Goal: Task Accomplishment & Management: Complete application form

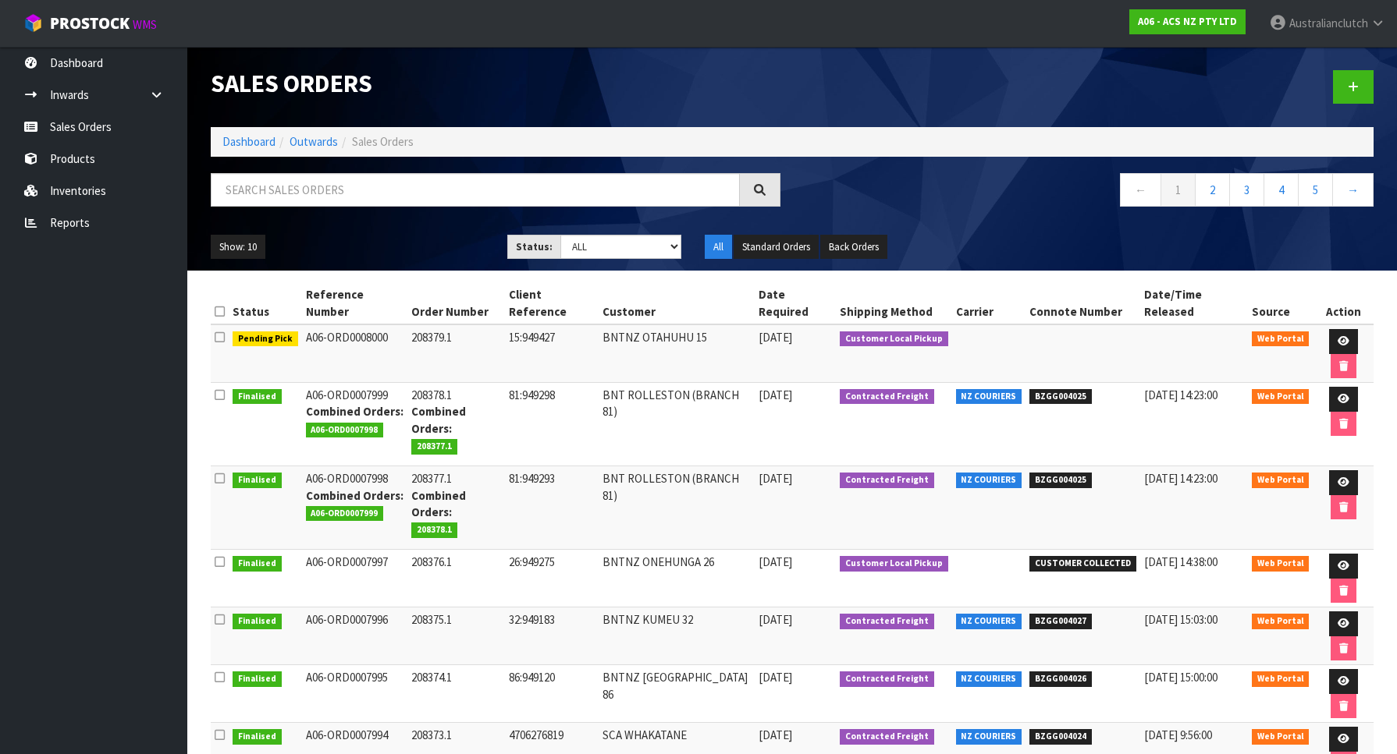
click at [1326, 100] on div at bounding box center [1088, 87] width 593 height 80
click at [1341, 87] on link at bounding box center [1353, 87] width 41 height 34
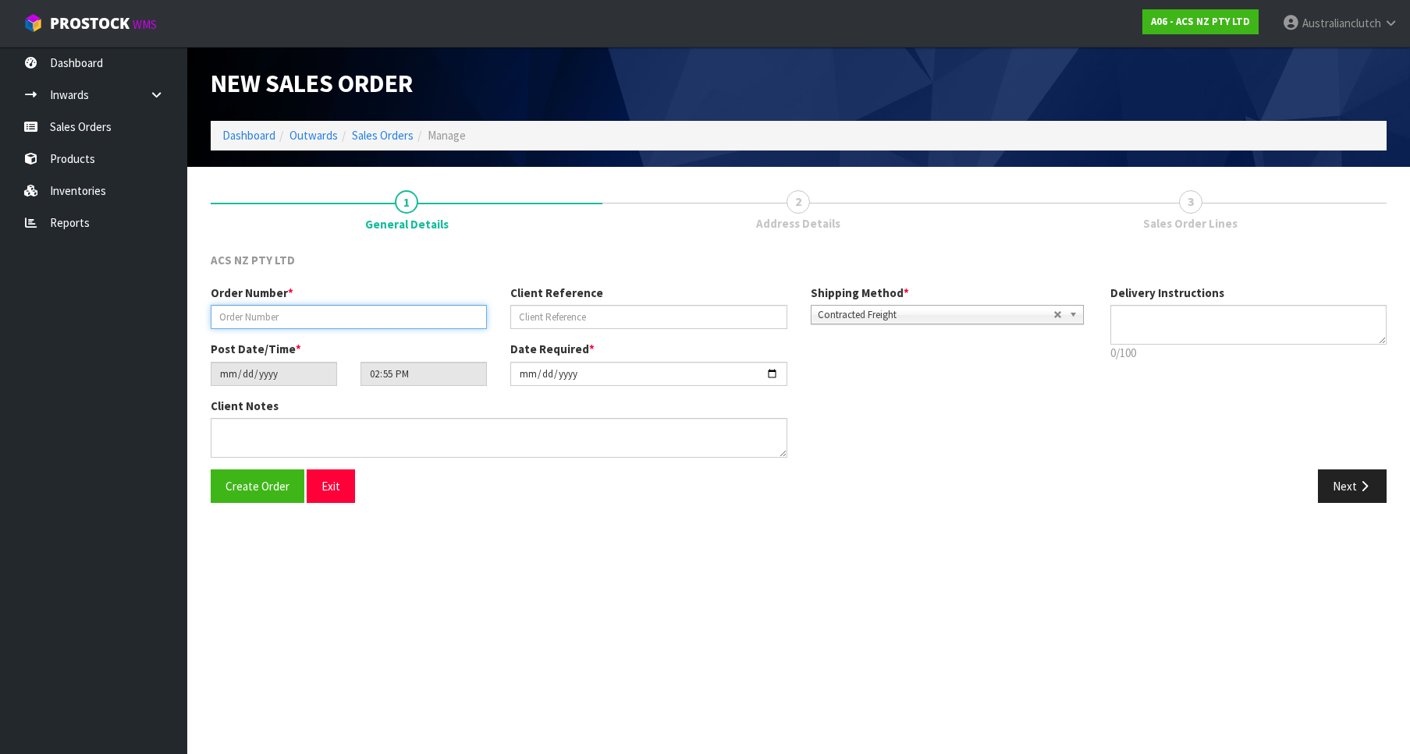
click at [273, 325] on input "text" at bounding box center [349, 317] width 276 height 24
paste input "208380.1"
type input "208380.1"
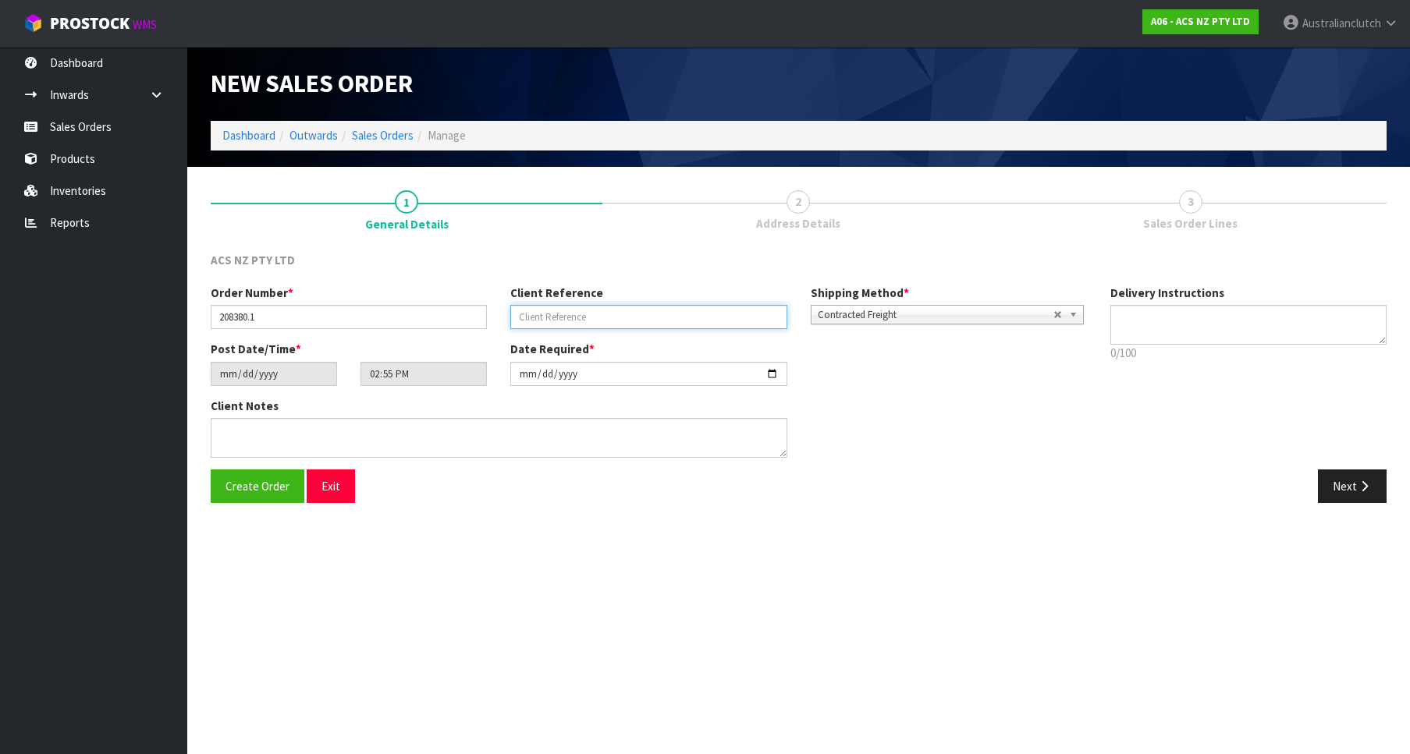
click at [691, 320] on input "text" at bounding box center [648, 317] width 276 height 24
paste input "27:949462"
type input "27:949462"
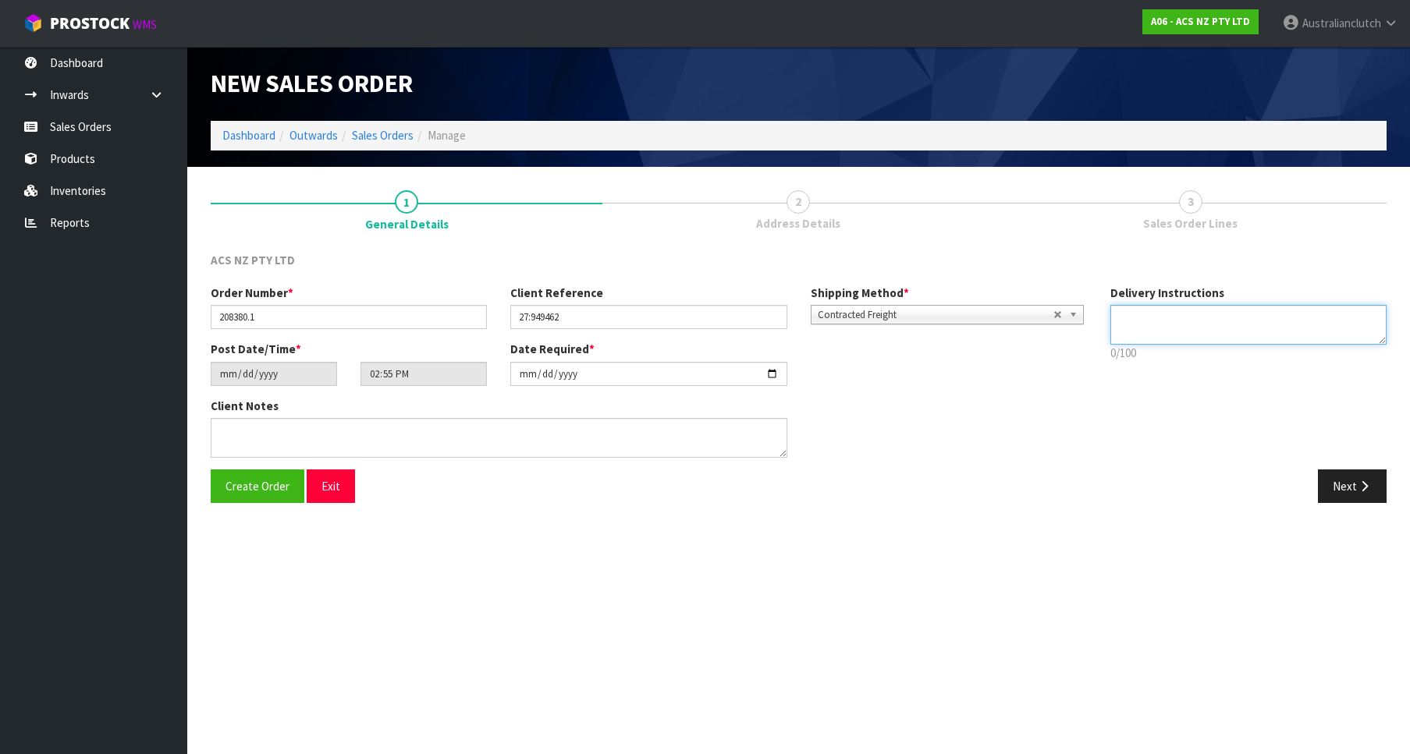
click at [1255, 324] on textarea at bounding box center [1248, 325] width 276 height 40
drag, startPoint x: 960, startPoint y: 175, endPoint x: 740, endPoint y: 68, distance: 244.6
click at [1110, 305] on textarea at bounding box center [1248, 325] width 276 height 40
type textarea "PLEASE SEND VIA NZC"
click at [1333, 506] on div "Create Order Exit Next" at bounding box center [798, 492] width 1199 height 45
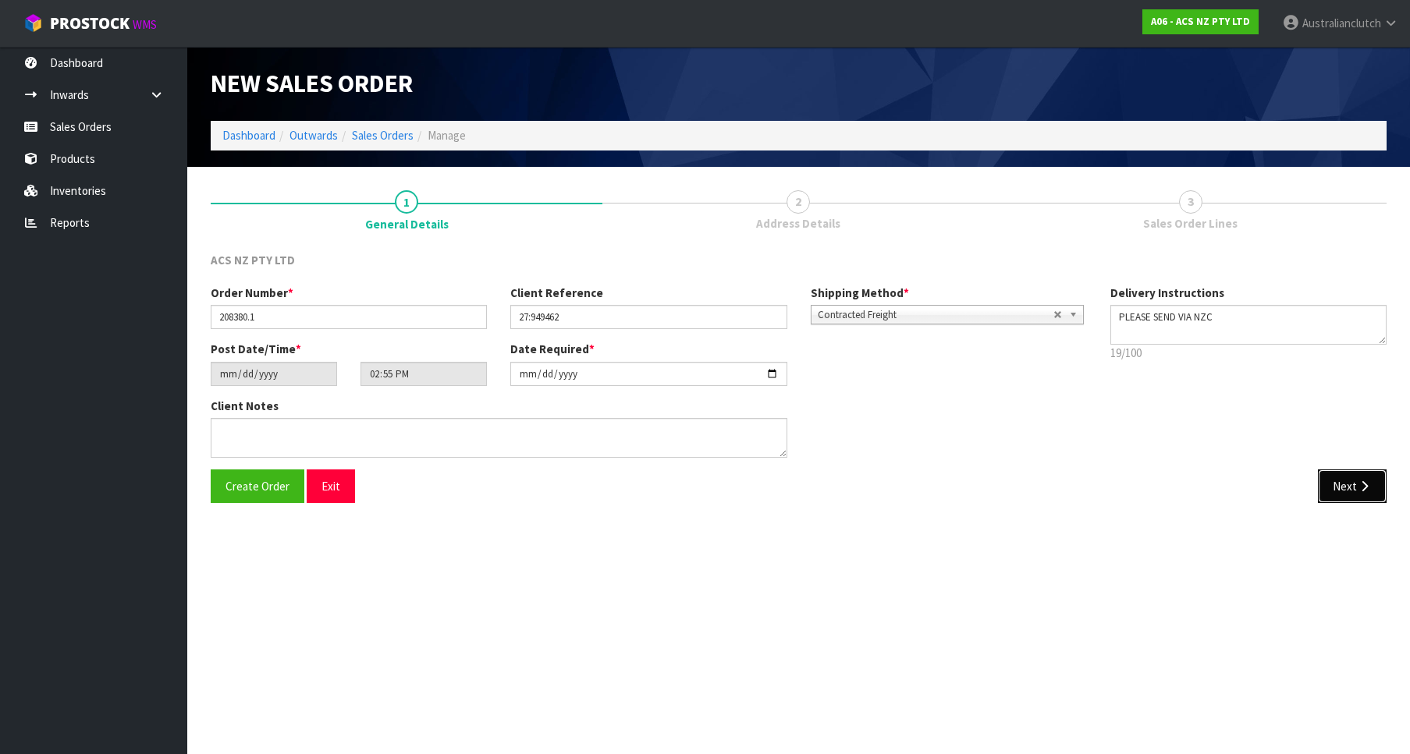
click at [1357, 495] on button "Next" at bounding box center [1352, 487] width 69 height 34
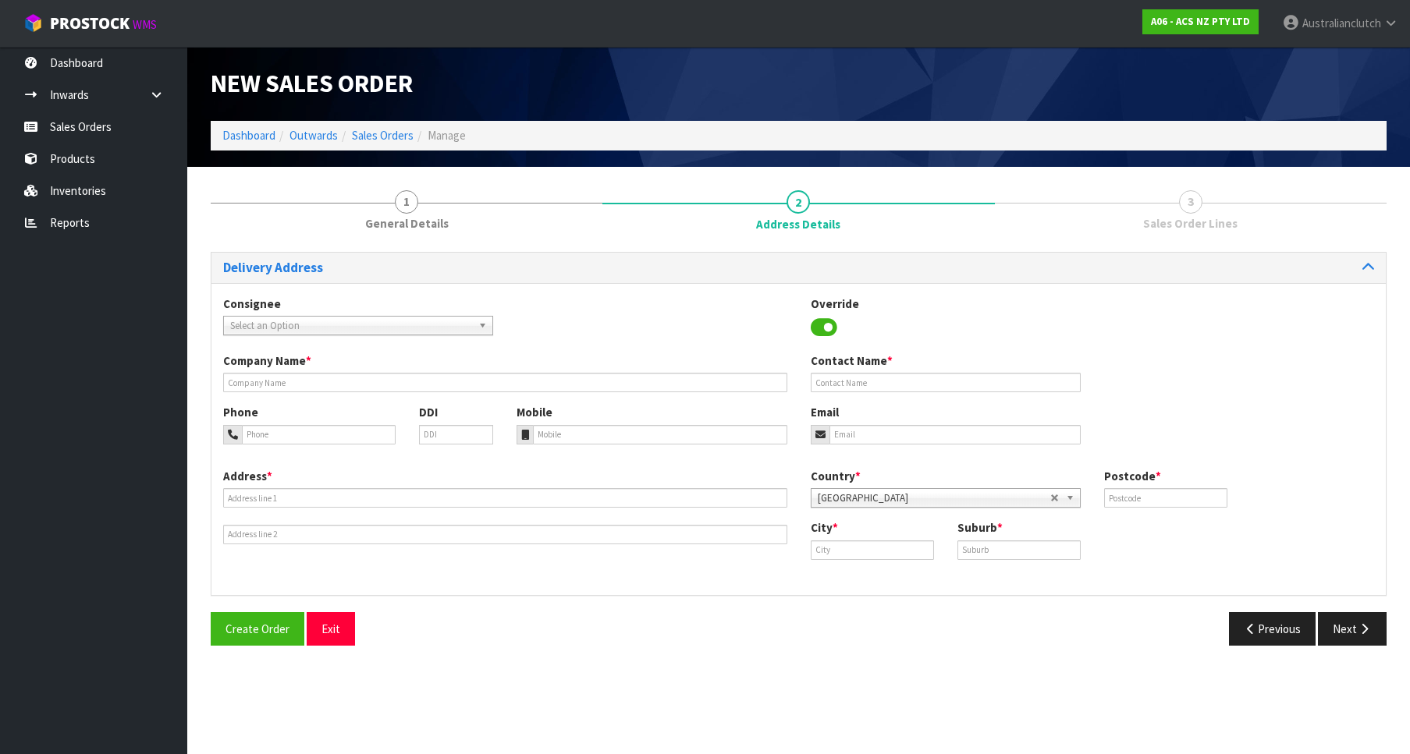
click at [425, 334] on span "Select an Option" at bounding box center [351, 326] width 242 height 19
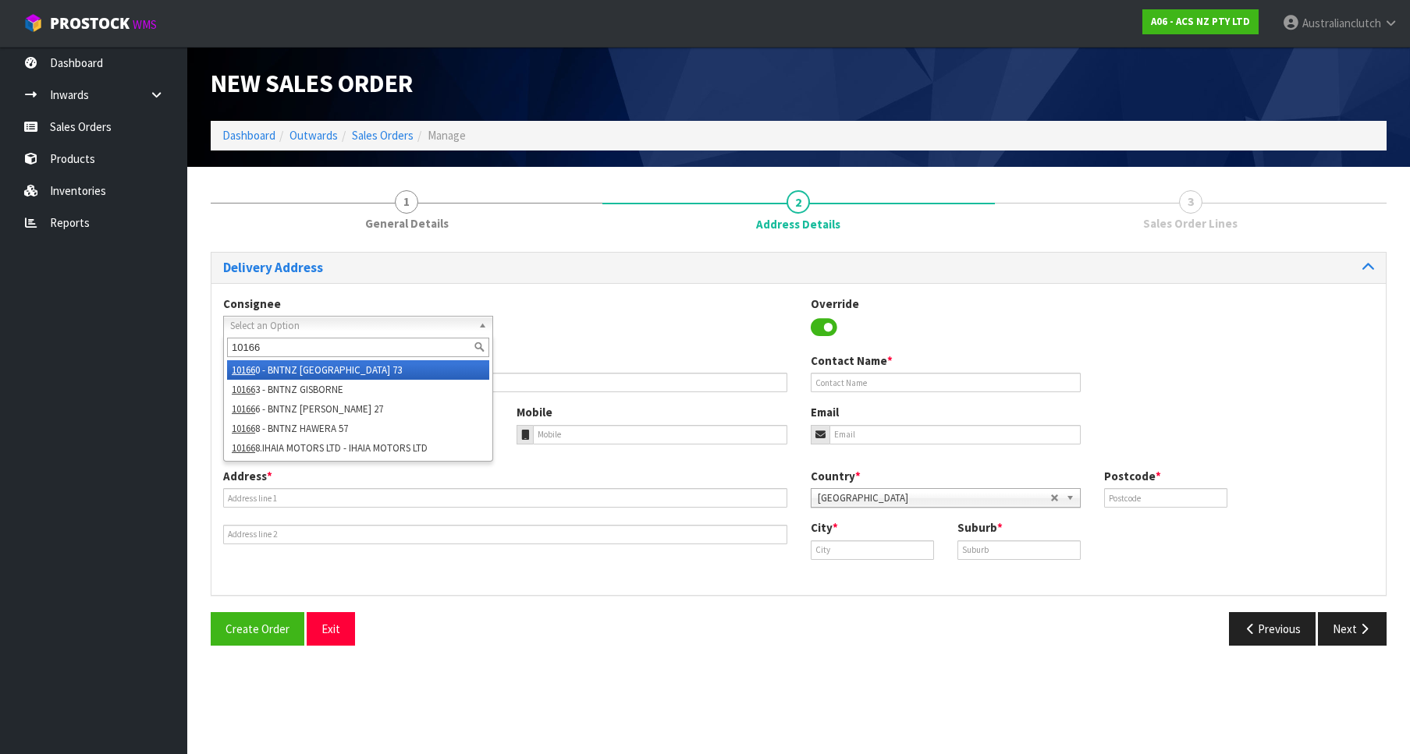
type input "101666"
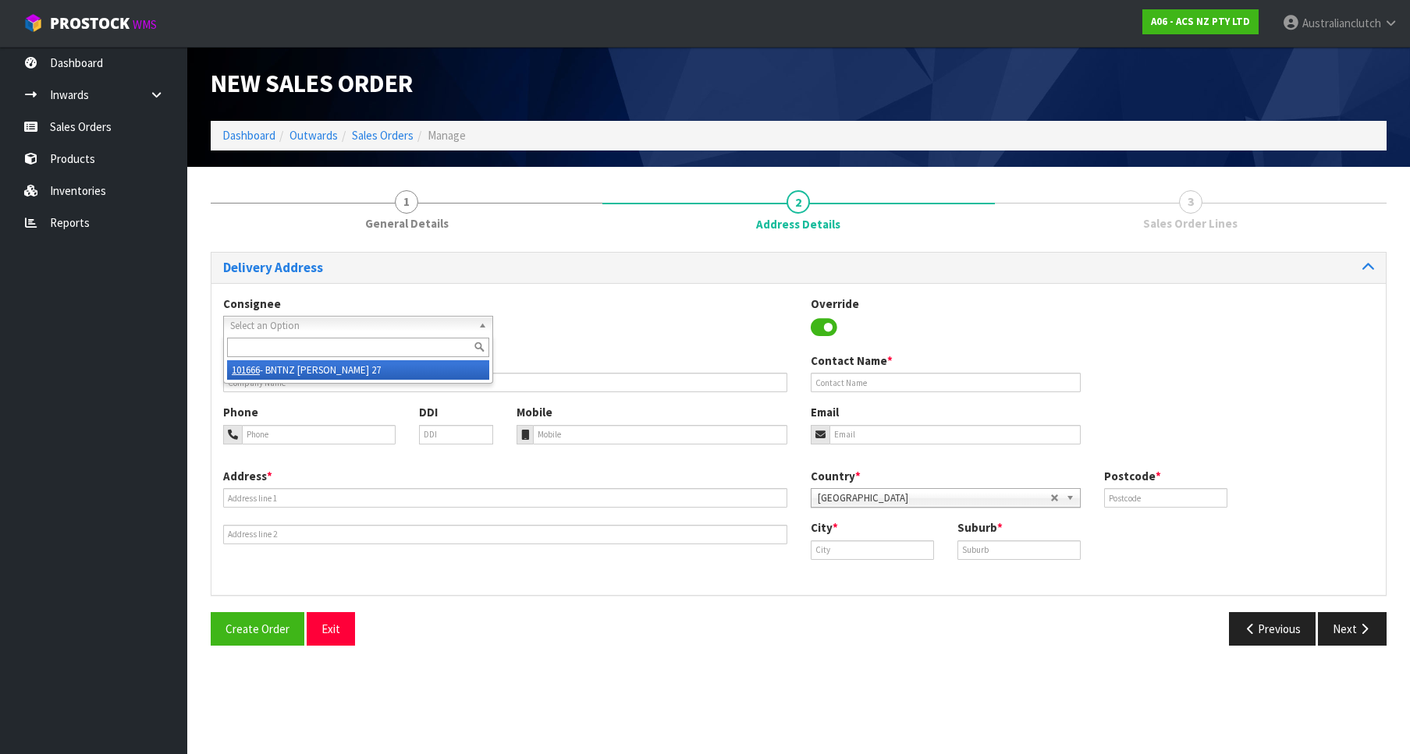
type input "BNTNZ [PERSON_NAME] 27"
type input "[STREET_ADDRESS]"
type input "3204"
type input "[PERSON_NAME]"
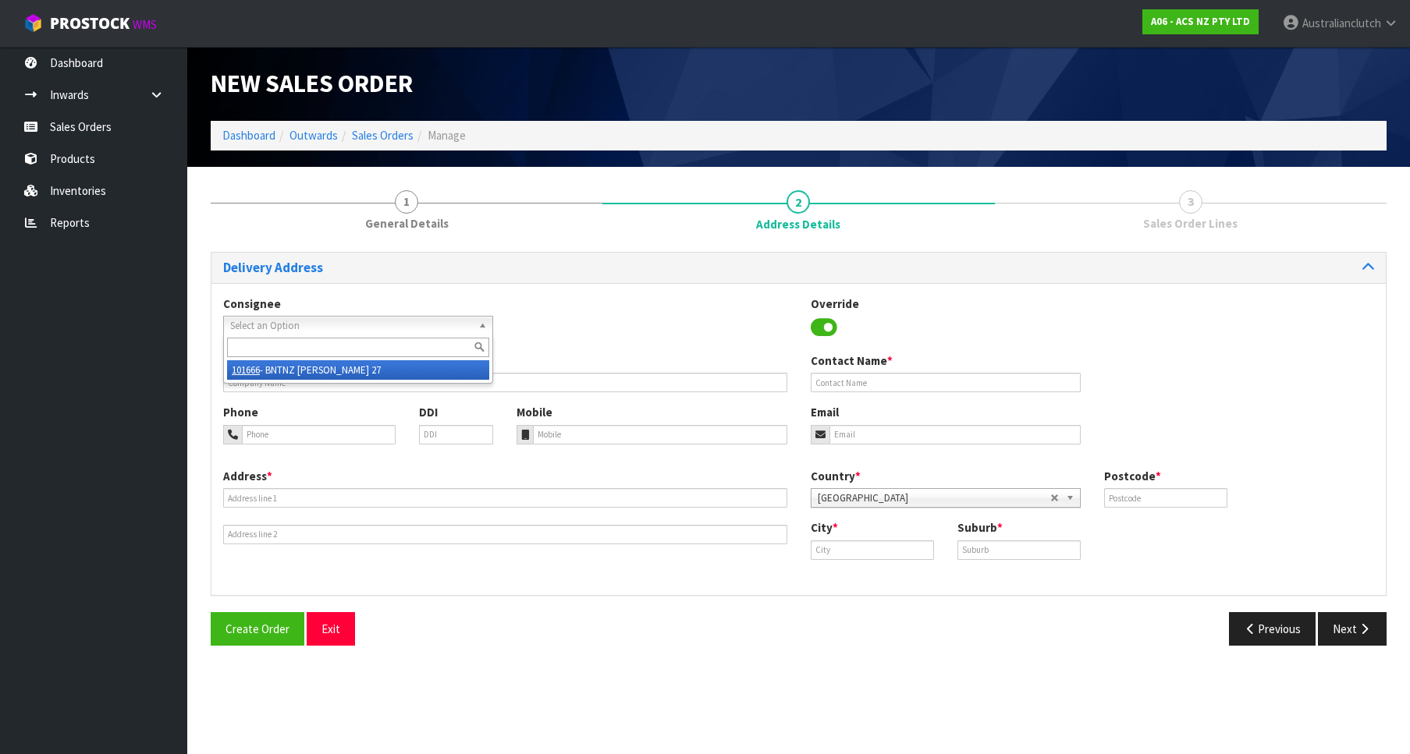
type input "[PERSON_NAME]"
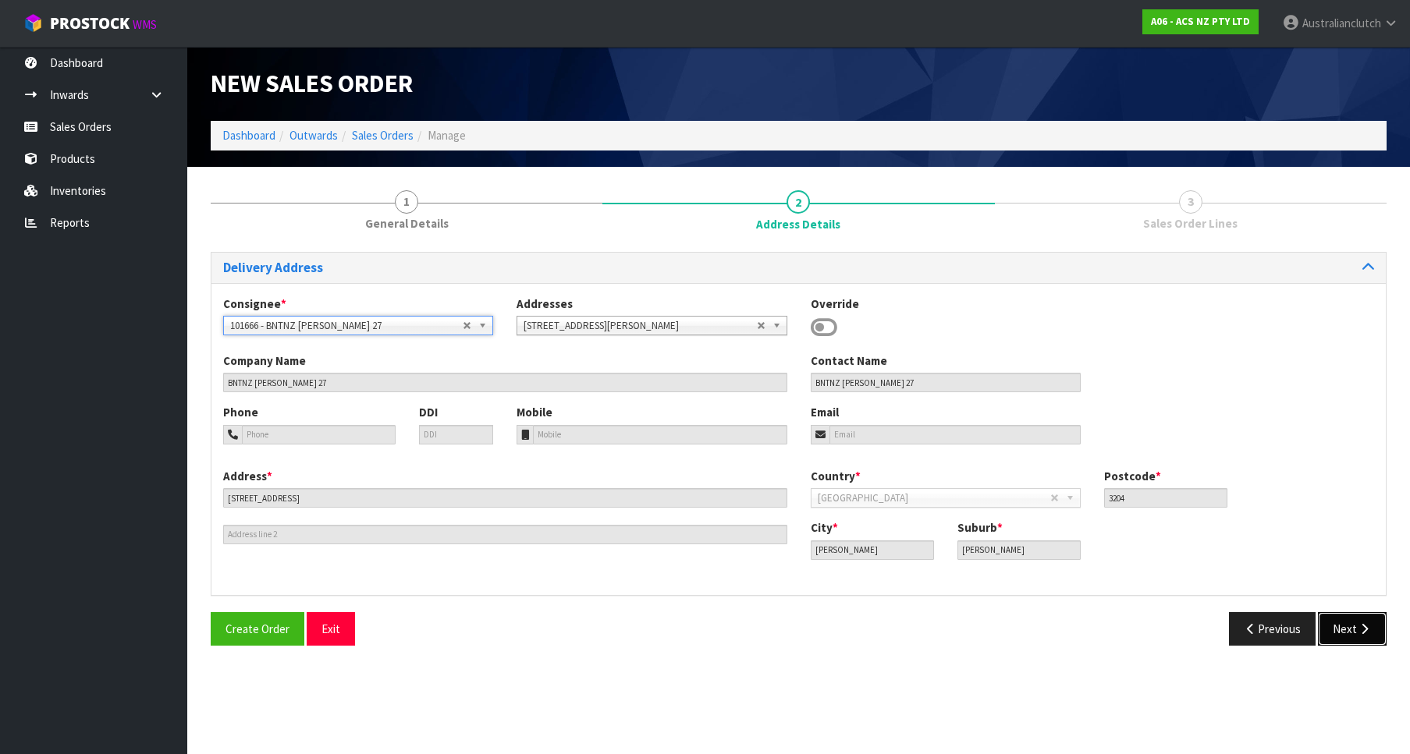
click at [1364, 637] on button "Next" at bounding box center [1352, 629] width 69 height 34
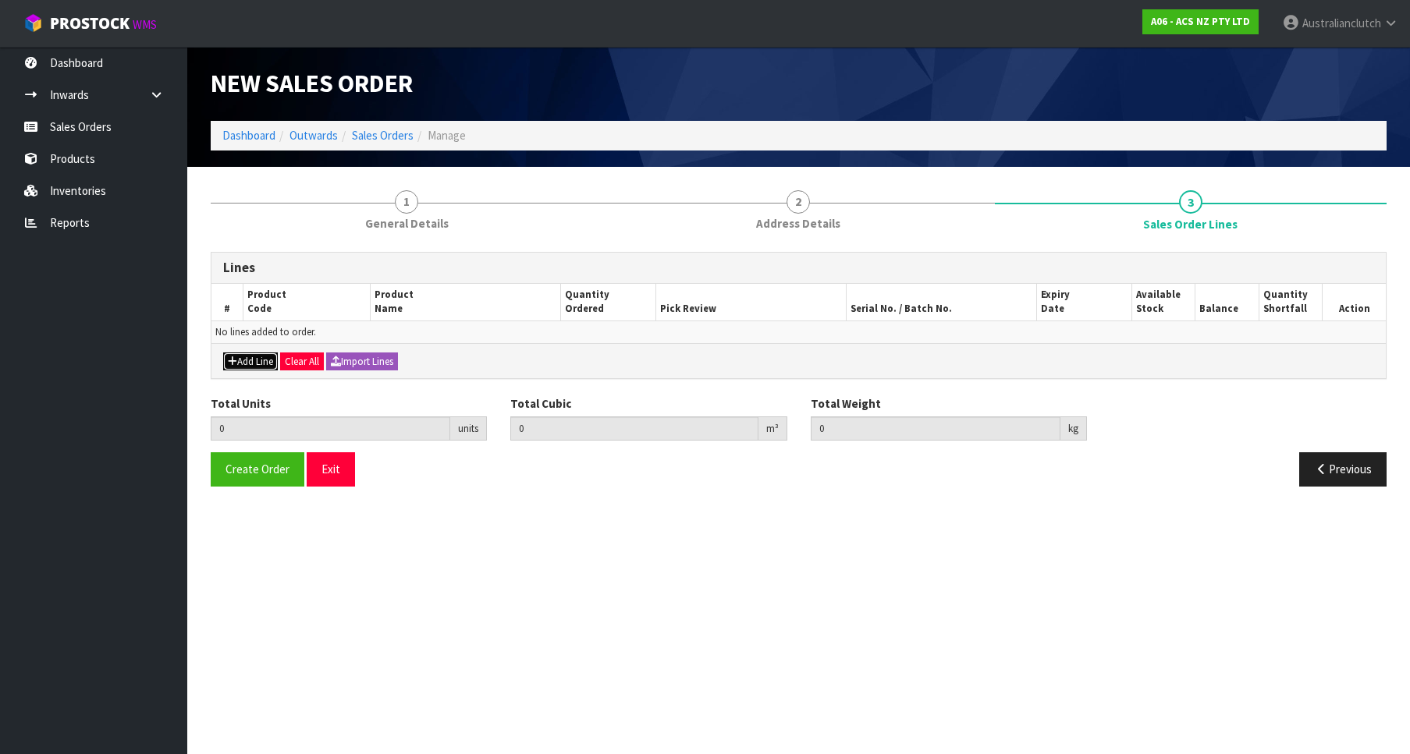
drag, startPoint x: 246, startPoint y: 353, endPoint x: 283, endPoint y: 356, distance: 37.5
click at [251, 353] on button "Add Line" at bounding box center [250, 362] width 55 height 19
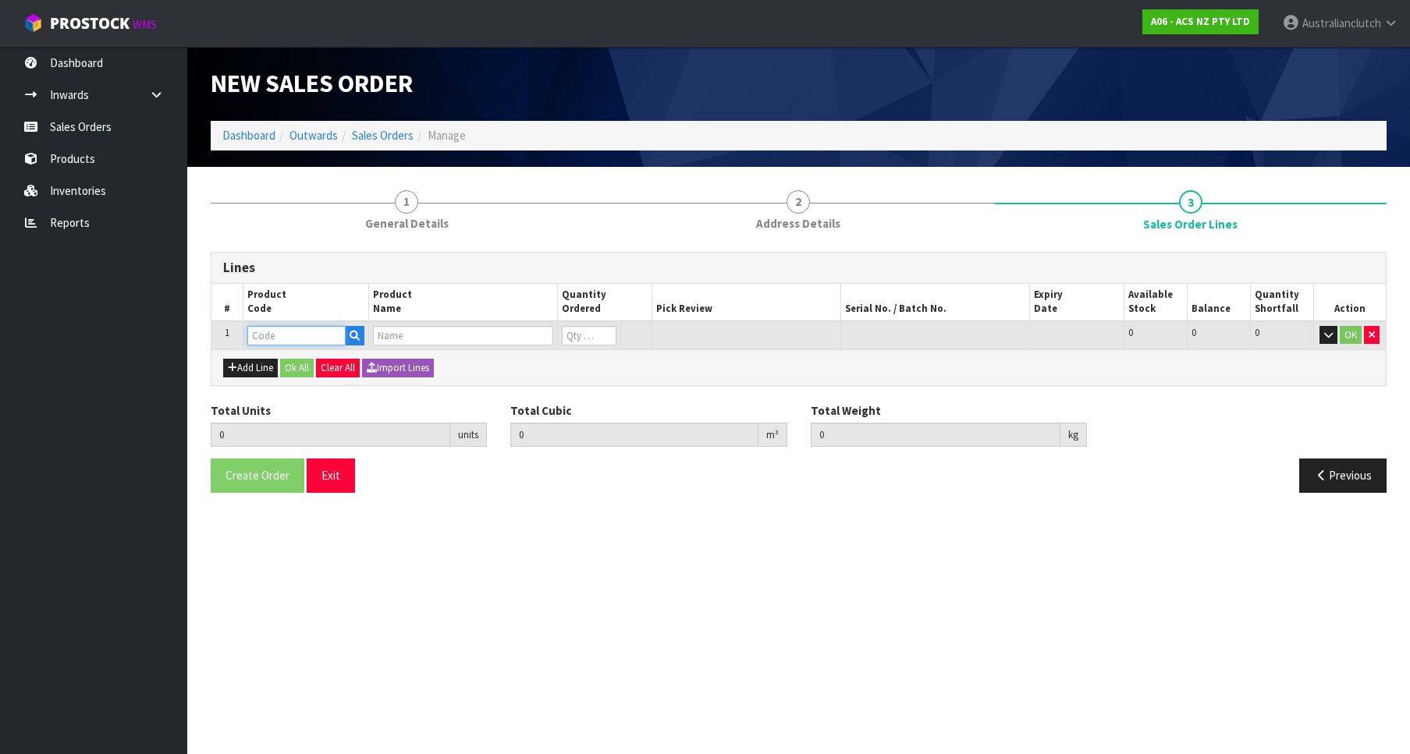
click at [275, 343] on input "text" at bounding box center [296, 336] width 98 height 20
paste input "KTY24003-1A"
type input "KTY24003-1A"
type input "0.000000"
type input "0.000"
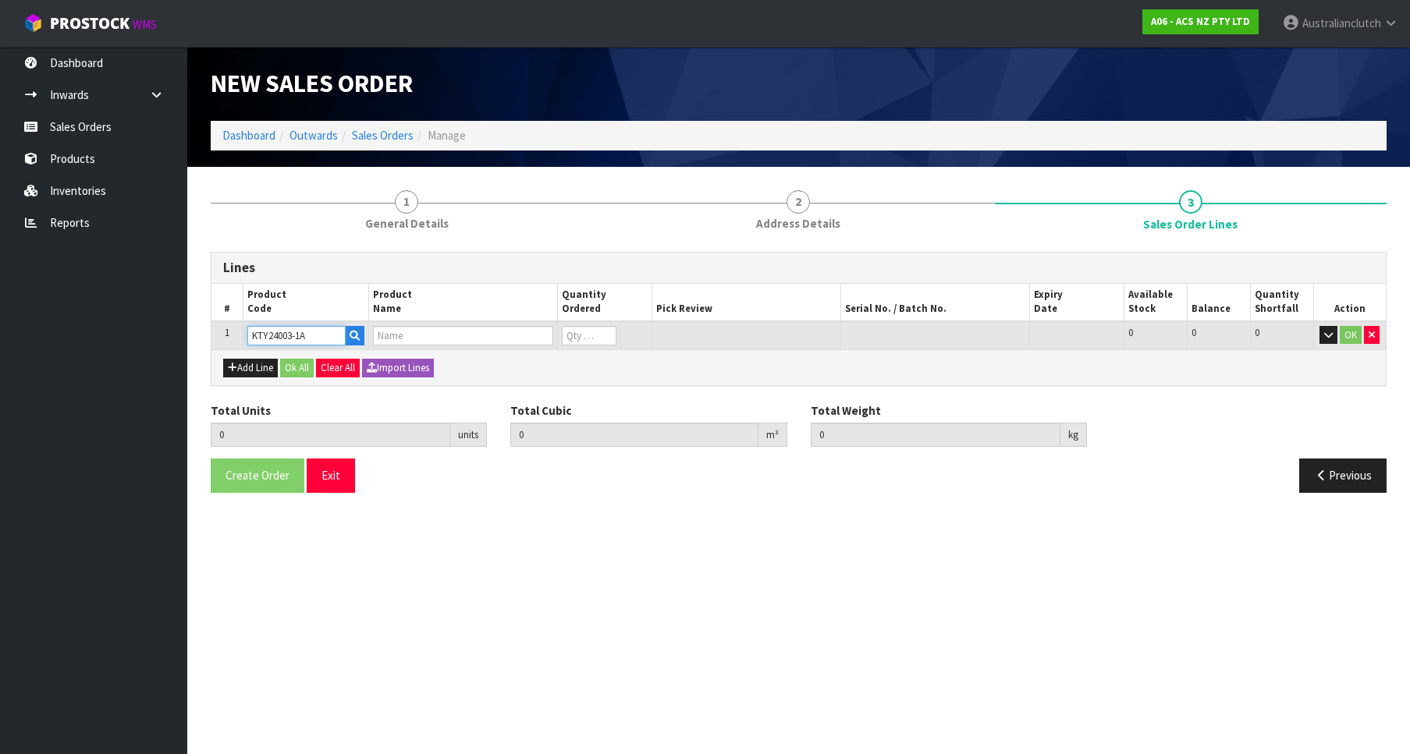
type input "KIT HD TOYOTA HIACE 2.4L"
type input "0"
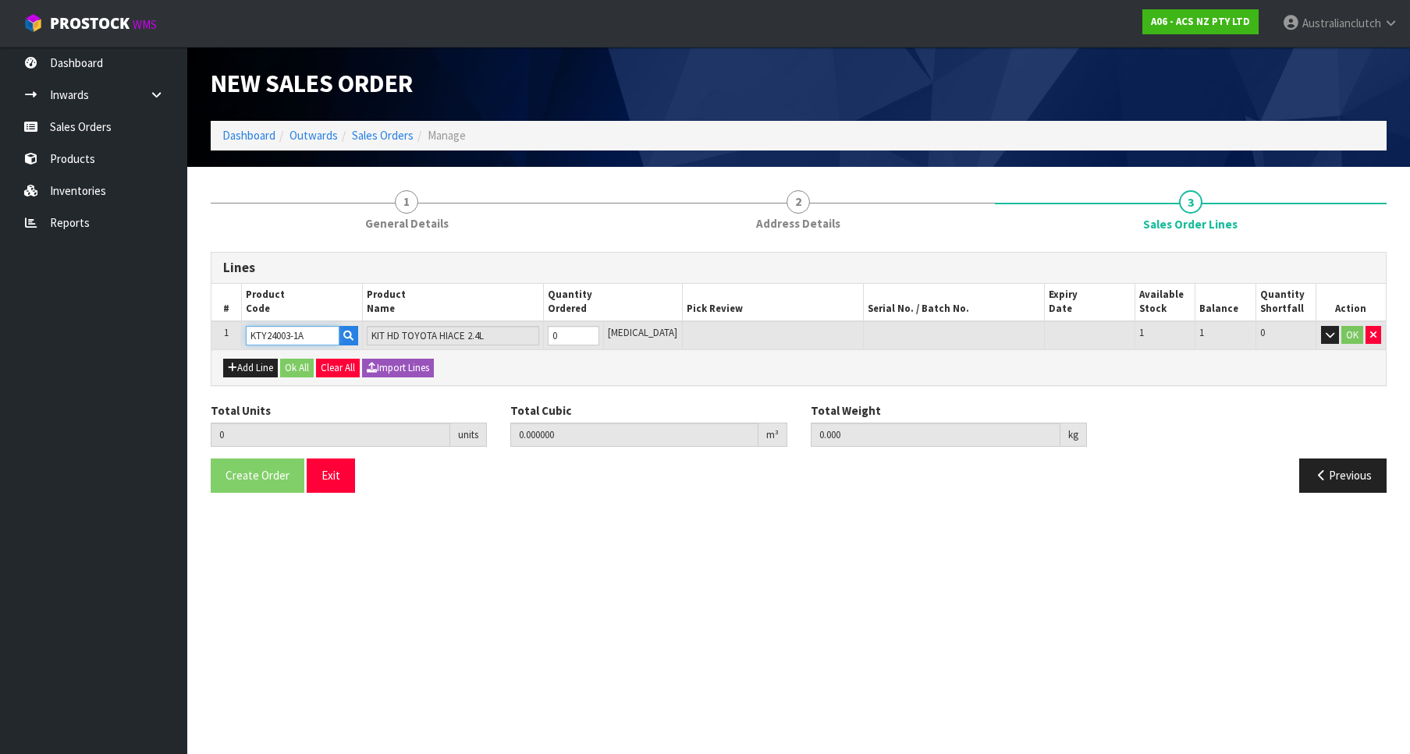
type input "1"
type input "0.01443"
type input "7.91"
type input "1"
click at [599, 331] on input "1" at bounding box center [573, 336] width 51 height 20
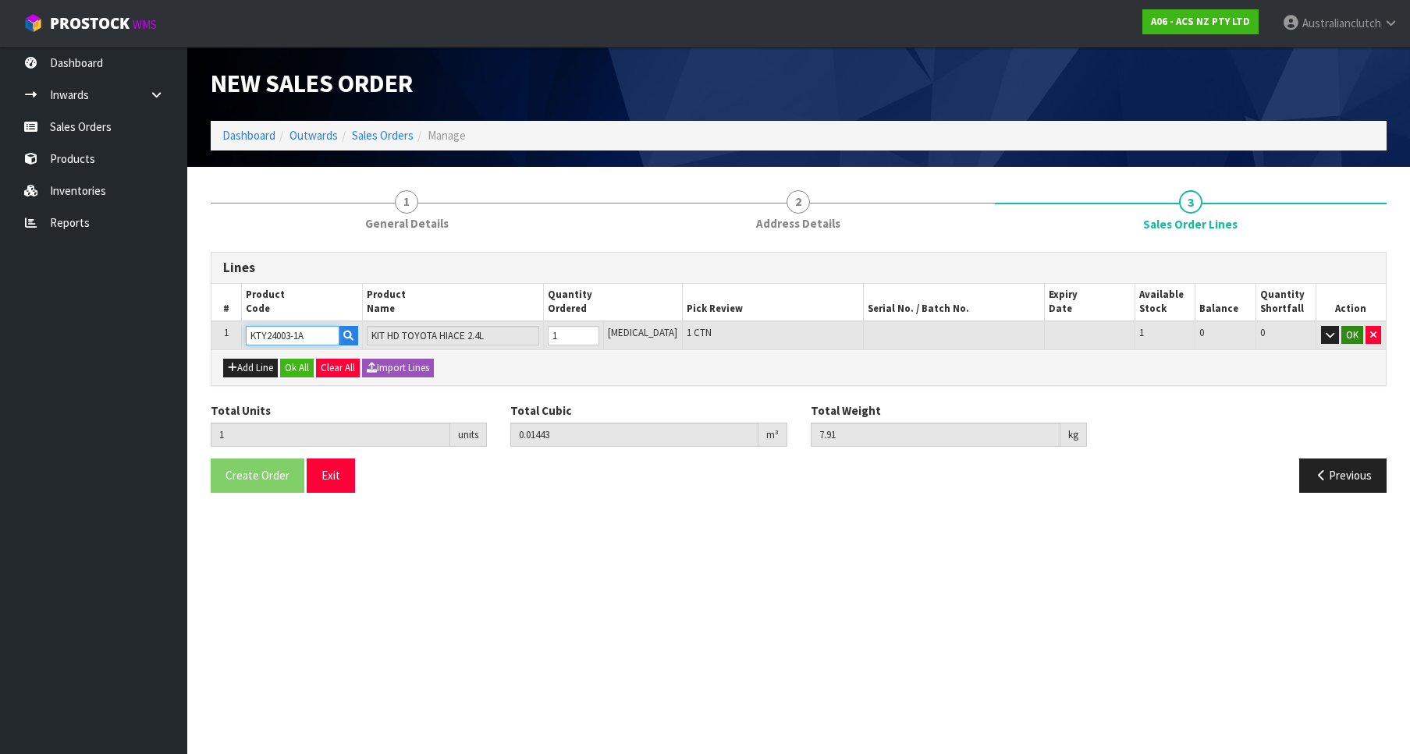
type input "KTY24003-1A"
click at [1352, 337] on button "OK" at bounding box center [1352, 335] width 22 height 19
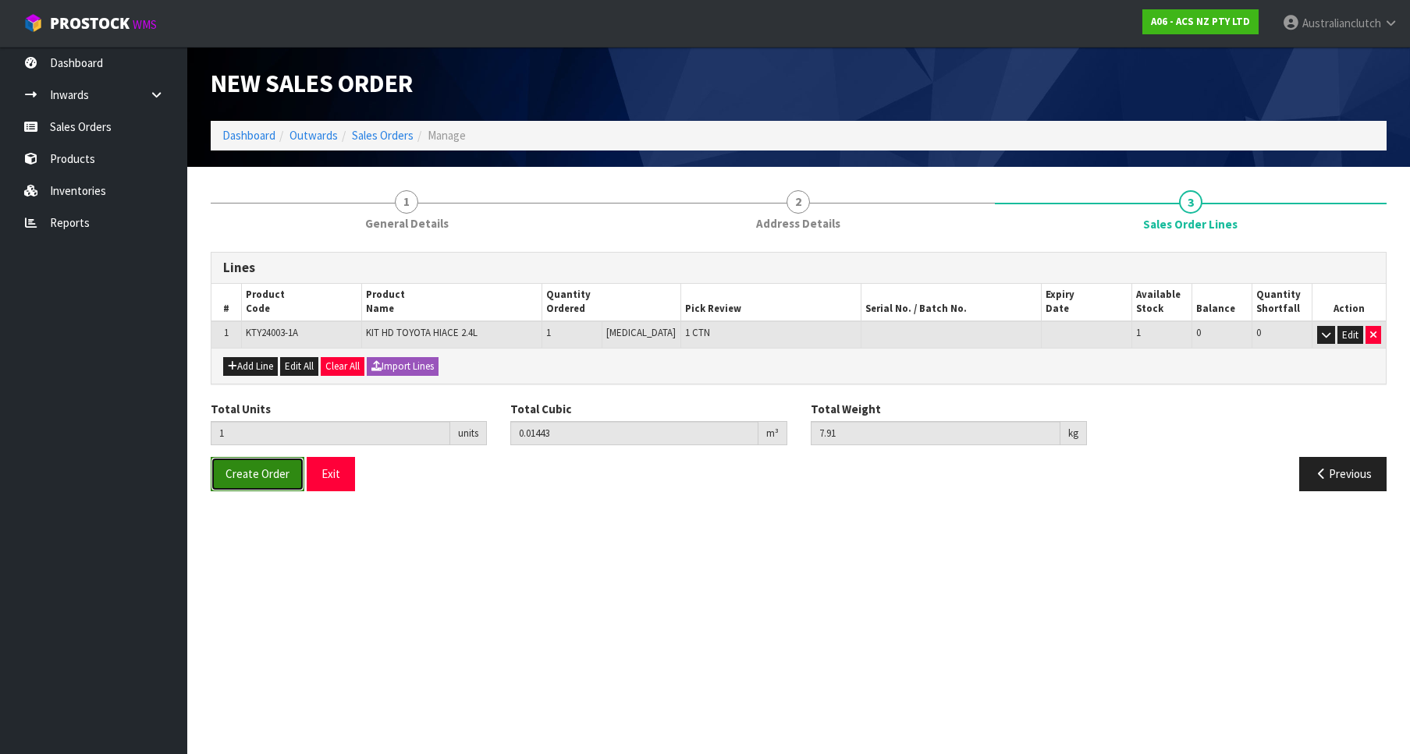
click at [285, 463] on button "Create Order" at bounding box center [258, 474] width 94 height 34
